Goal: Check status: Check status

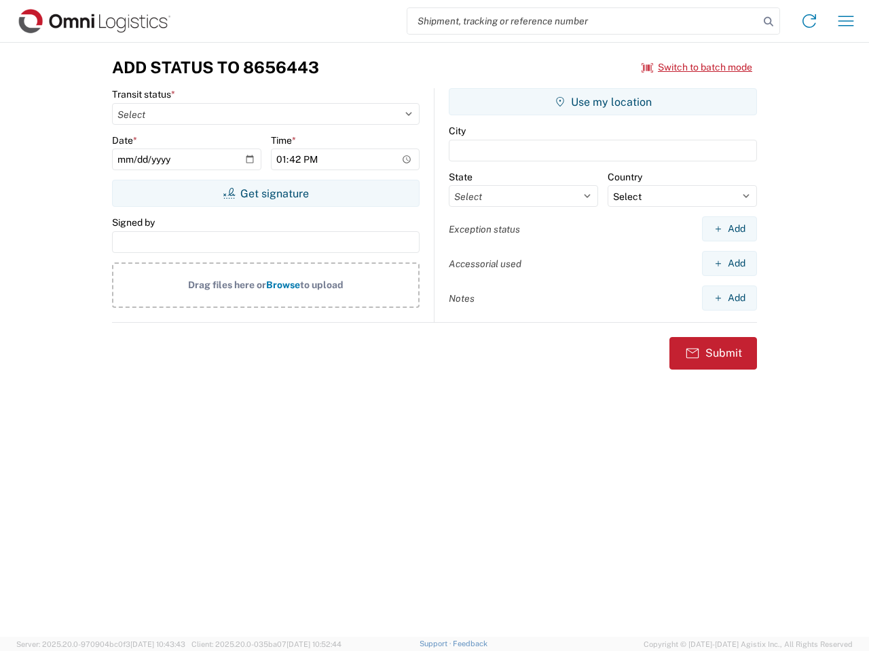
click at [583, 21] on input "search" at bounding box center [583, 21] width 352 height 26
click at [768, 22] on icon at bounding box center [768, 21] width 19 height 19
click at [809, 21] on icon at bounding box center [809, 21] width 22 height 22
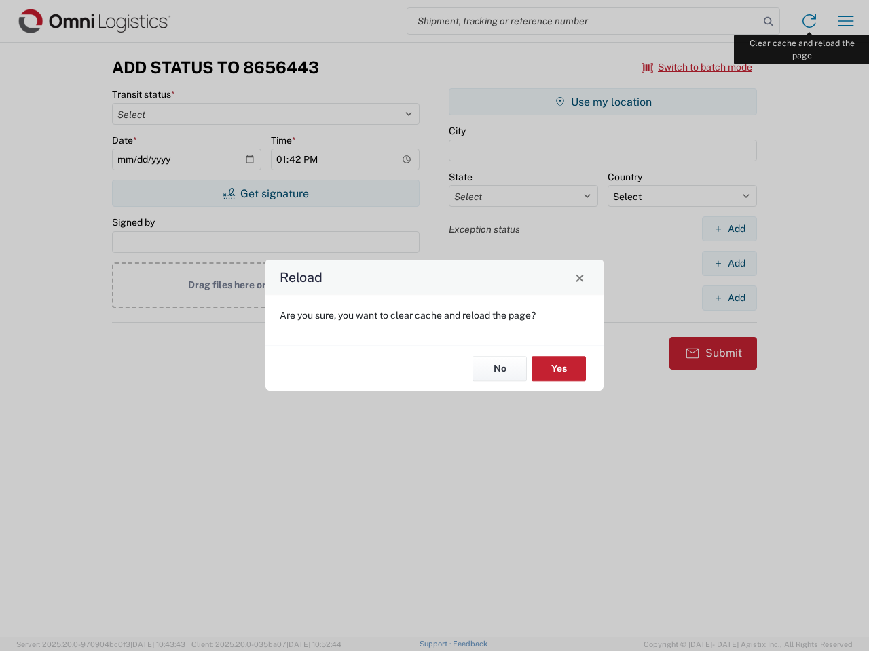
click at [846, 21] on div "Reload Are you sure, you want to clear cache and reload the page? No Yes" at bounding box center [434, 325] width 869 height 651
click at [697, 67] on div "Reload Are you sure, you want to clear cache and reload the page? No Yes" at bounding box center [434, 325] width 869 height 651
click at [265, 193] on div "Reload Are you sure, you want to clear cache and reload the page? No Yes" at bounding box center [434, 325] width 869 height 651
click at [603, 102] on div "Reload Are you sure, you want to clear cache and reload the page? No Yes" at bounding box center [434, 325] width 869 height 651
click at [729, 229] on div "Reload Are you sure, you want to clear cache and reload the page? No Yes" at bounding box center [434, 325] width 869 height 651
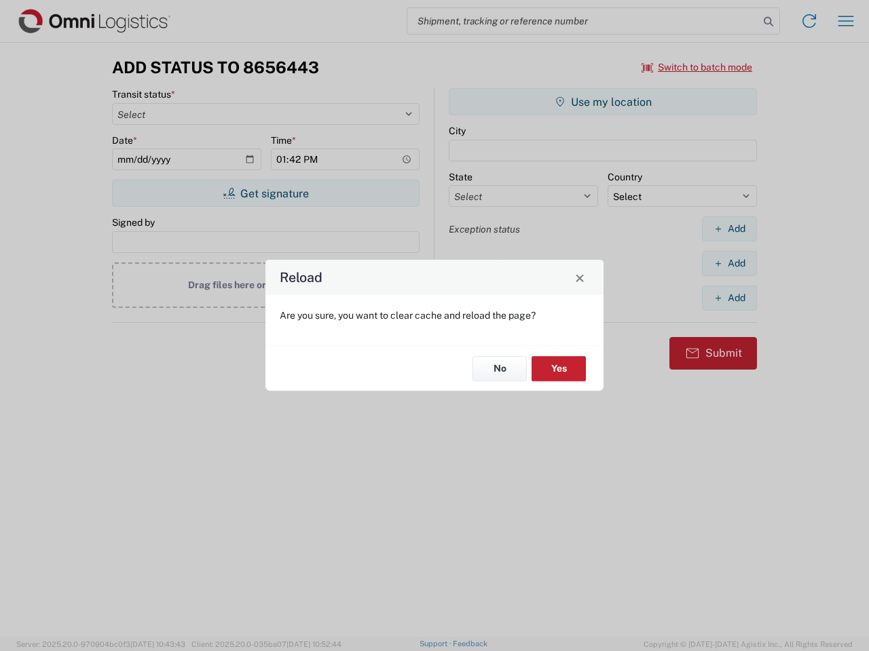
click at [729, 263] on div "Reload Are you sure, you want to clear cache and reload the page? No Yes" at bounding box center [434, 325] width 869 height 651
click at [729, 298] on div "Reload Are you sure, you want to clear cache and reload the page? No Yes" at bounding box center [434, 325] width 869 height 651
